Goal: Information Seeking & Learning: Learn about a topic

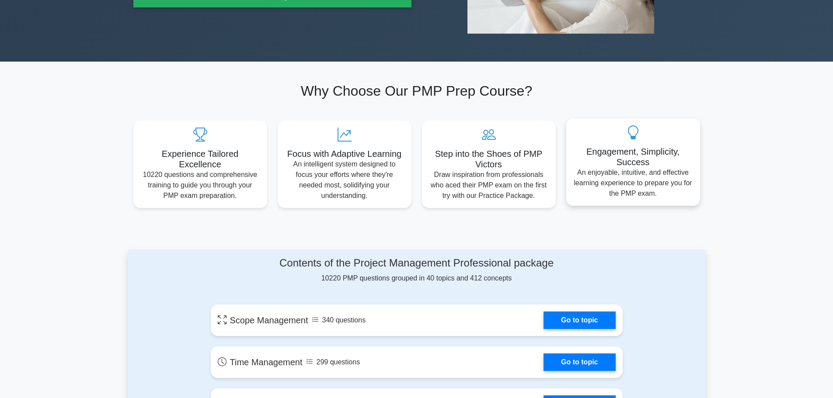
scroll to position [350, 0]
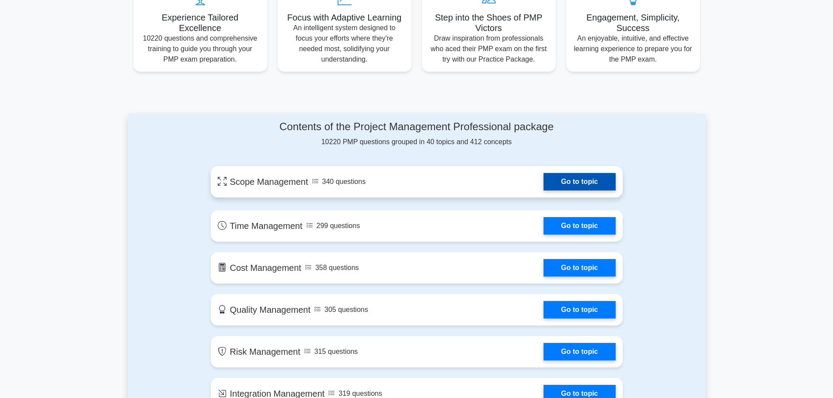
click at [576, 187] on link "Go to topic" at bounding box center [579, 181] width 72 height 17
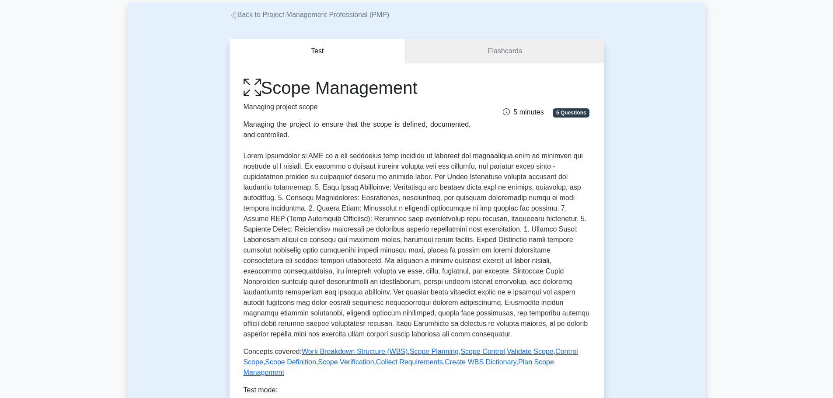
scroll to position [262, 0]
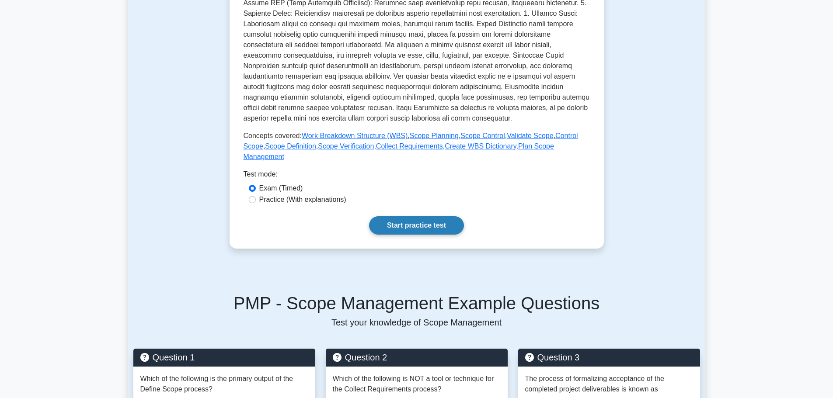
click at [413, 217] on link "Start practice test" at bounding box center [416, 225] width 95 height 18
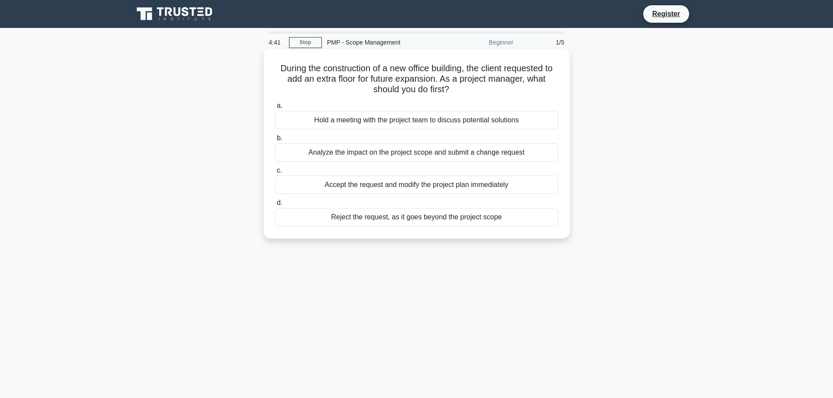
click at [417, 156] on div "Analyze the impact on the project scope and submit a change request" at bounding box center [416, 152] width 283 height 18
click at [275, 141] on input "b. Analyze the impact on the project scope and submit a change request" at bounding box center [275, 138] width 0 height 6
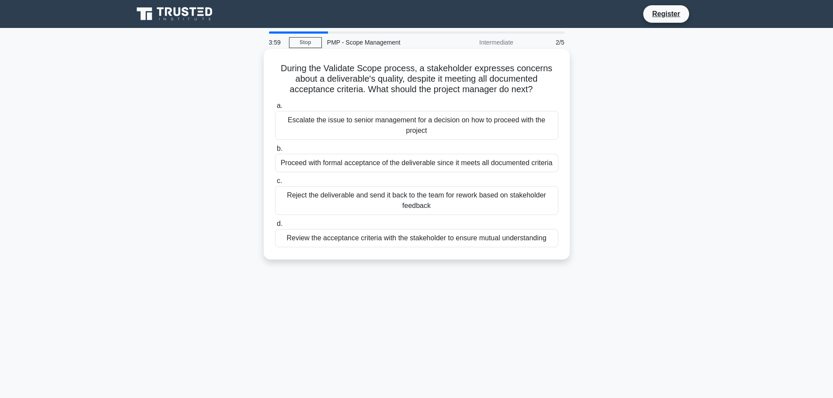
click at [456, 244] on div "Review the acceptance criteria with the stakeholder to ensure mutual understand…" at bounding box center [416, 238] width 283 height 18
click at [275, 227] on input "d. Review the acceptance criteria with the stakeholder to ensure mutual underst…" at bounding box center [275, 224] width 0 height 6
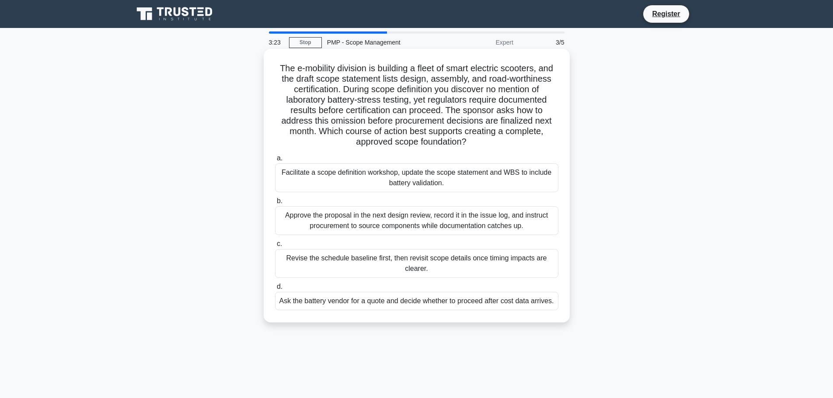
click at [481, 265] on div "Revise the schedule baseline first, then revisit scope details once timing impa…" at bounding box center [416, 263] width 283 height 29
click at [275, 247] on input "c. Revise the schedule baseline first, then revisit scope details once timing i…" at bounding box center [275, 244] width 0 height 6
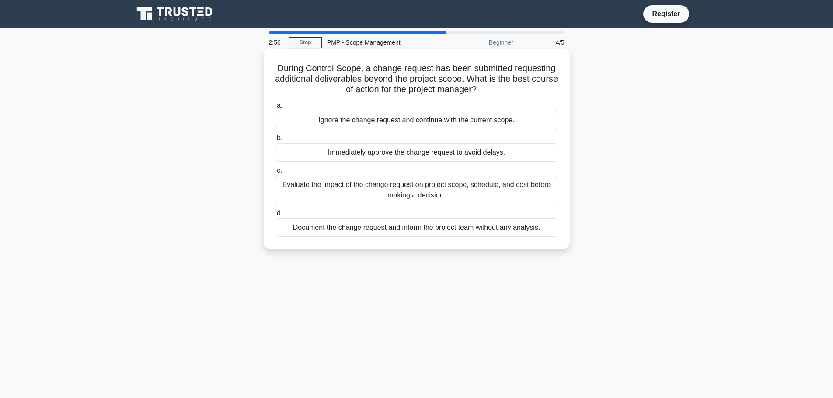
click at [476, 190] on div "Evaluate the impact of the change request on project scope, schedule, and cost …" at bounding box center [416, 190] width 283 height 29
click at [275, 174] on input "c. Evaluate the impact of the change request on project scope, schedule, and co…" at bounding box center [275, 171] width 0 height 6
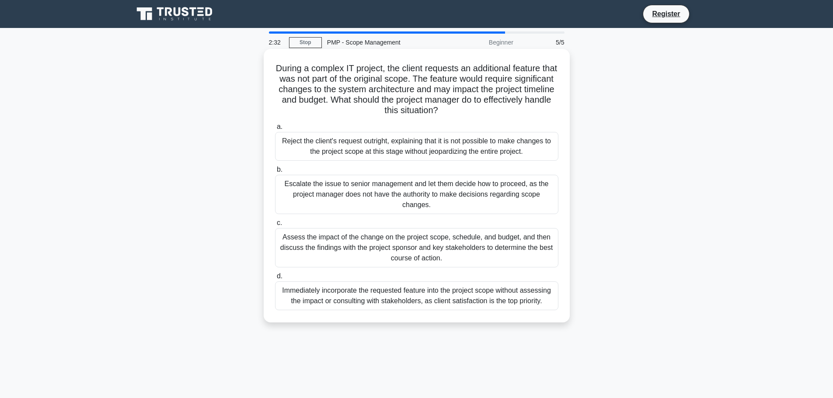
click at [296, 250] on div "Assess the impact of the change on the project scope, schedule, and budget, and…" at bounding box center [416, 247] width 283 height 39
click at [275, 226] on input "c. Assess the impact of the change on the project scope, schedule, and budget, …" at bounding box center [275, 223] width 0 height 6
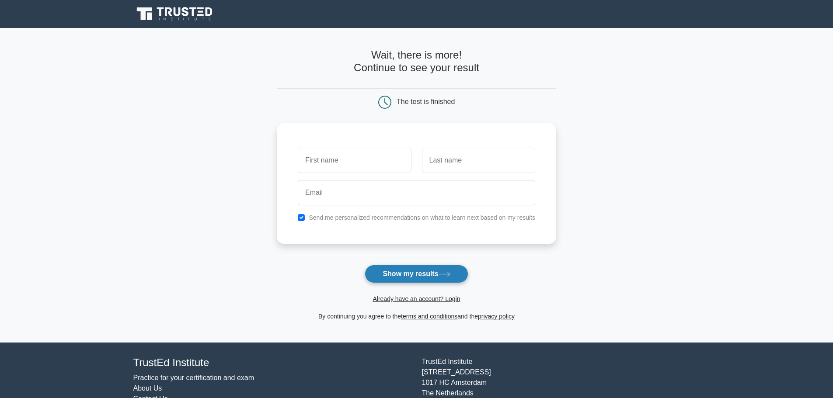
click at [398, 269] on button "Show my results" at bounding box center [416, 274] width 103 height 18
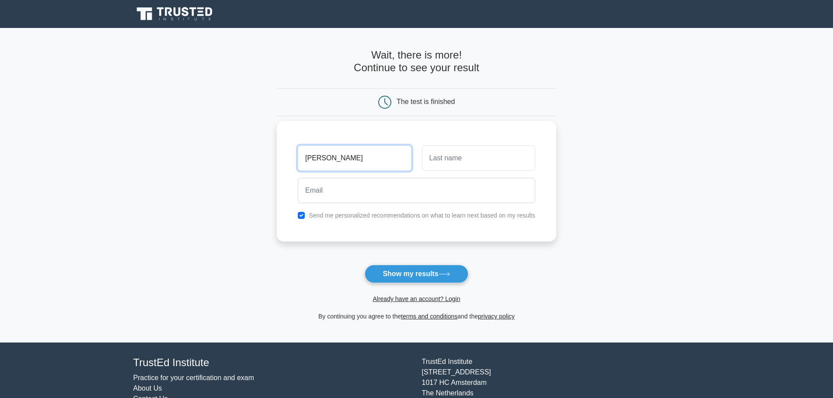
type input "JASLEEN"
click at [456, 162] on input "text" at bounding box center [478, 158] width 113 height 25
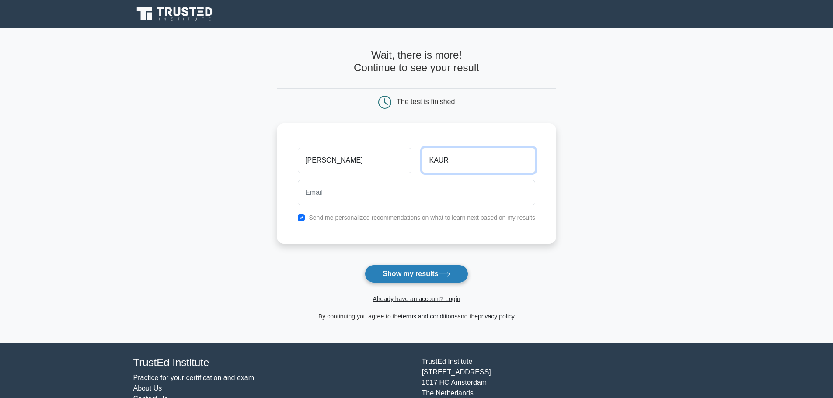
type input "KAUR"
click at [400, 277] on button "Show my results" at bounding box center [416, 274] width 103 height 18
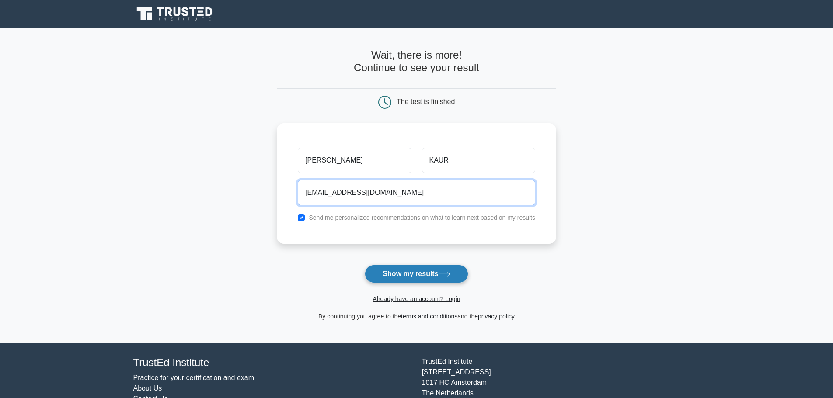
type input "MANDEEPKAUR7520@GMAIL.COM"
click at [412, 281] on button "Show my results" at bounding box center [416, 274] width 103 height 18
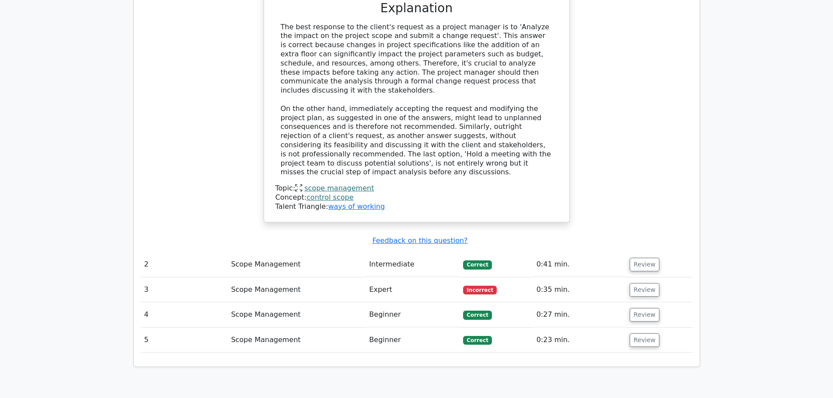
scroll to position [918, 0]
click at [641, 282] on button "Review" at bounding box center [644, 289] width 30 height 14
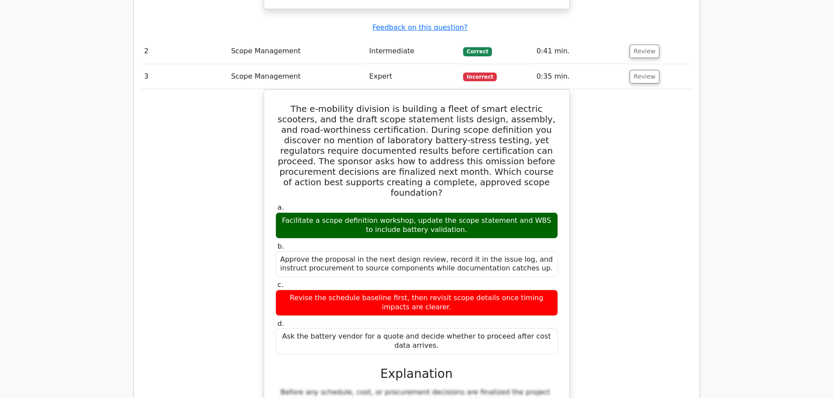
scroll to position [1224, 0]
